Goal: Information Seeking & Learning: Check status

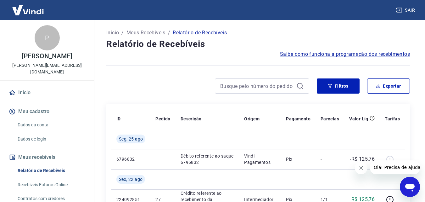
click at [361, 169] on icon "Fechar mensagem da empresa" at bounding box center [360, 167] width 5 height 5
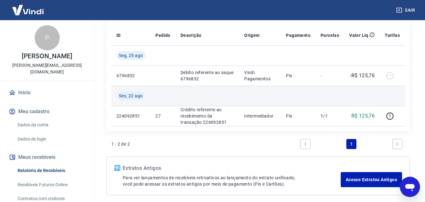
scroll to position [42, 0]
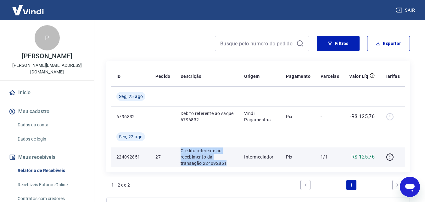
drag, startPoint x: 180, startPoint y: 149, endPoint x: 228, endPoint y: 160, distance: 49.3
click at [228, 160] on p "Crédito referente ao recebimento da transação 224092851" at bounding box center [208, 156] width 54 height 19
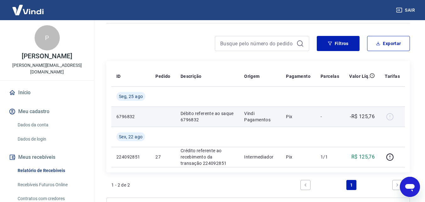
drag, startPoint x: 182, startPoint y: 115, endPoint x: 214, endPoint y: 112, distance: 32.2
click at [184, 115] on p "Débito referente ao saque 6796832" at bounding box center [208, 116] width 54 height 13
drag, startPoint x: 237, startPoint y: 112, endPoint x: 390, endPoint y: 124, distance: 153.7
click at [390, 124] on tr "6796832 Débito referente ao saque 6796832 Vindi Pagamentos Pix - -R$ 125,76" at bounding box center [258, 116] width 294 height 20
click at [390, 124] on td at bounding box center [392, 116] width 25 height 20
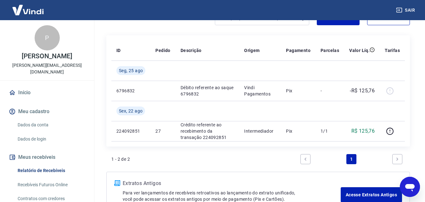
scroll to position [69, 0]
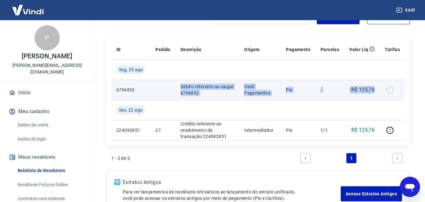
drag, startPoint x: 181, startPoint y: 87, endPoint x: 375, endPoint y: 92, distance: 194.6
click at [375, 92] on tr "6796832 Débito referente ao saque 6796832 Vindi Pagamentos Pix - -R$ 125,76" at bounding box center [258, 90] width 294 height 20
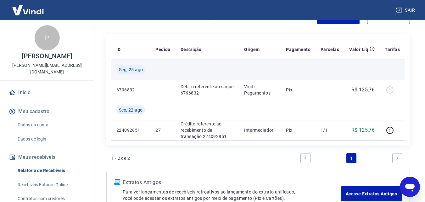
click at [403, 72] on td at bounding box center [392, 69] width 25 height 20
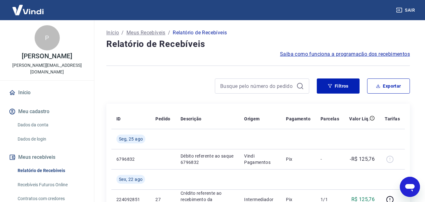
scroll to position [23, 0]
